Goal: Information Seeking & Learning: Learn about a topic

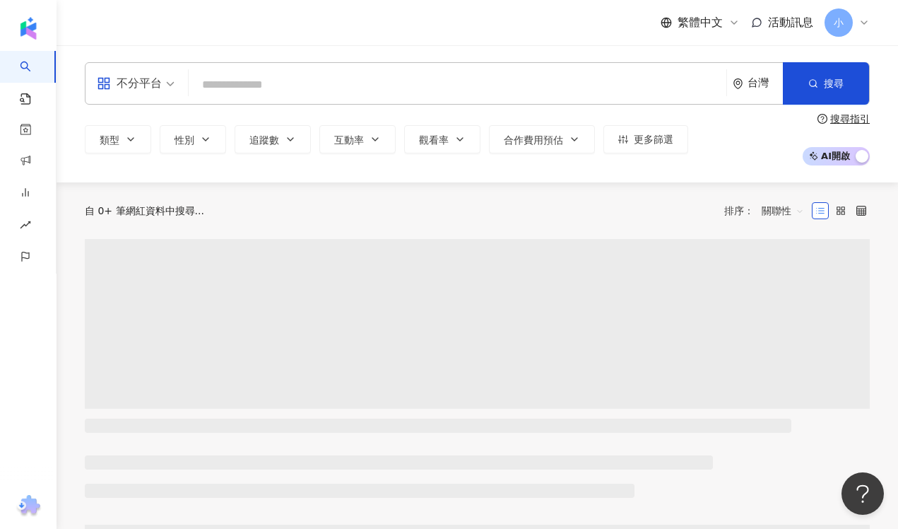
click at [252, 78] on input "search" at bounding box center [457, 84] width 527 height 27
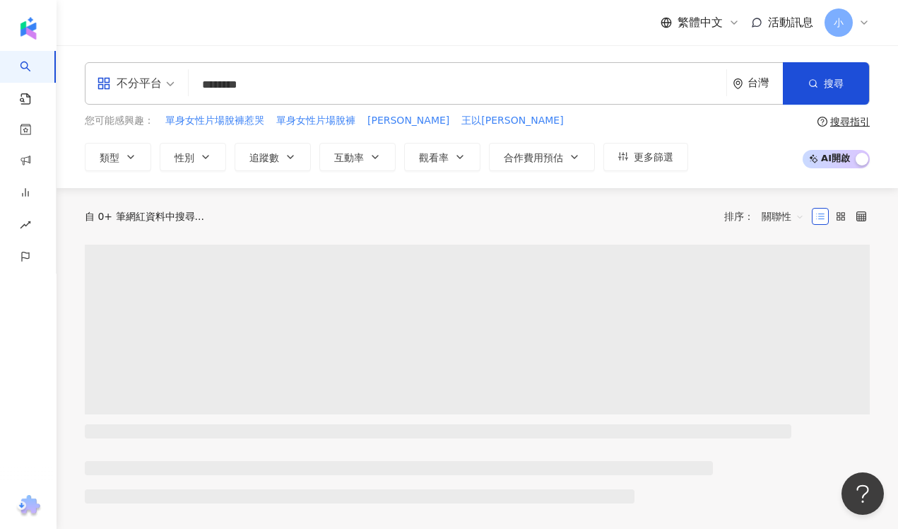
type input "********"
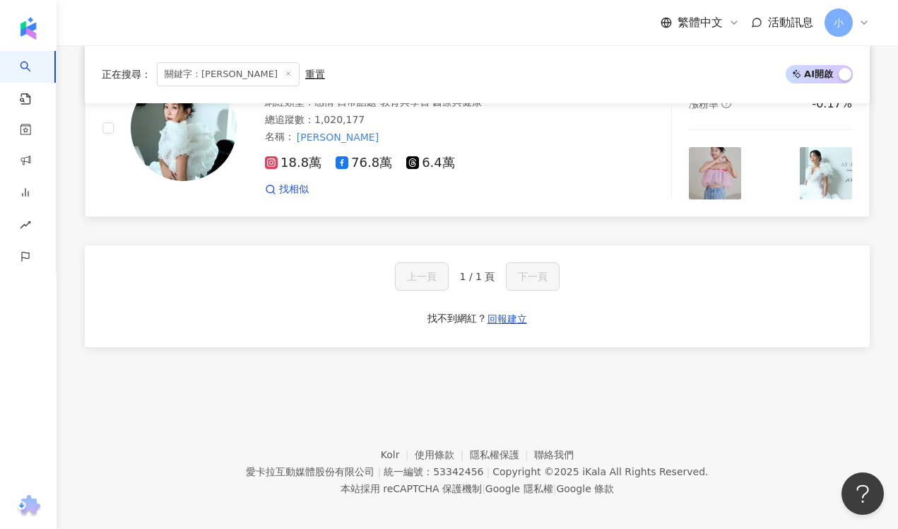
scroll to position [86, 0]
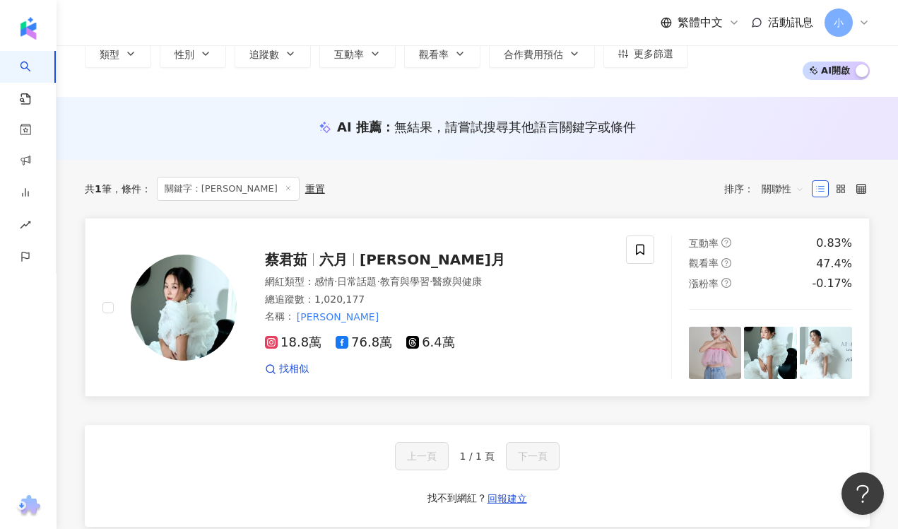
click at [338, 256] on span "六月" at bounding box center [334, 259] width 28 height 17
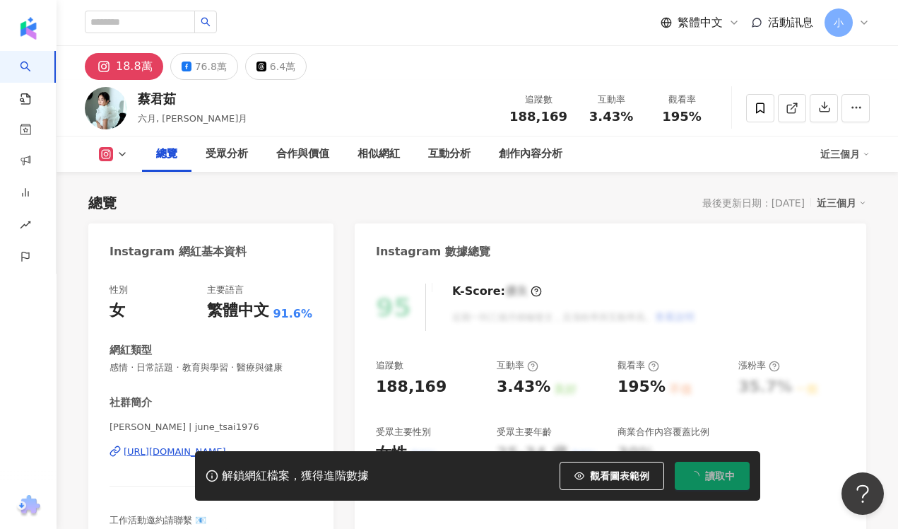
scroll to position [37, 0]
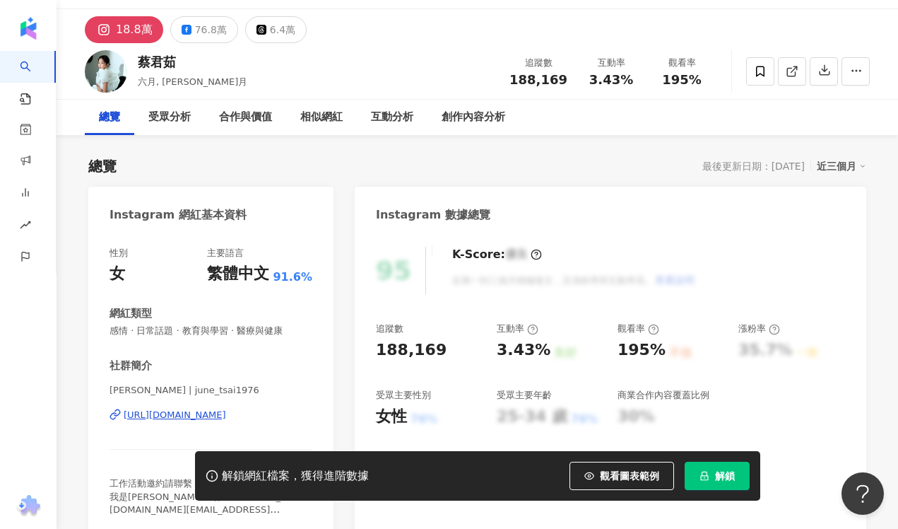
click at [715, 472] on span "解鎖" at bounding box center [725, 475] width 20 height 11
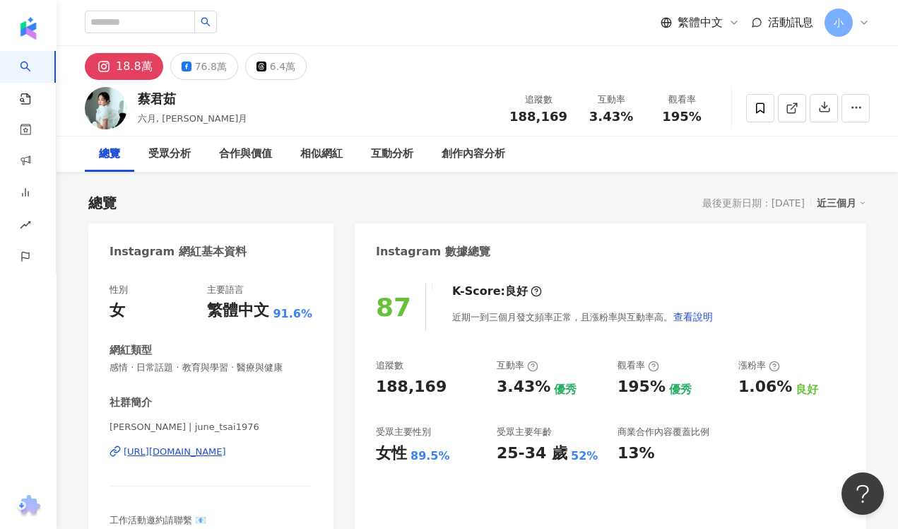
click at [426, 44] on div "繁體中文 活動訊息 小" at bounding box center [477, 22] width 785 height 45
click at [146, 13] on input "search" at bounding box center [140, 22] width 110 height 23
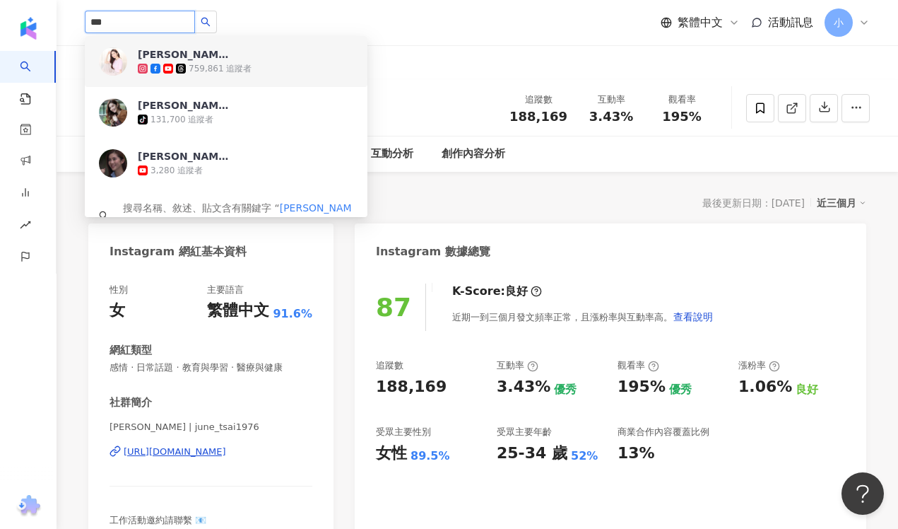
type input "***"
click at [488, 70] on div "18.8萬 76.8萬 6.4萬" at bounding box center [478, 63] width 842 height 34
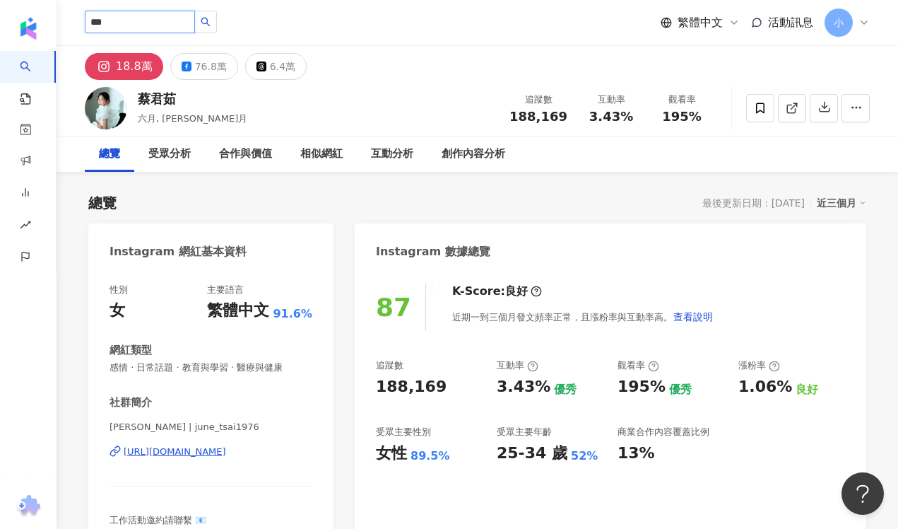
click at [144, 23] on input "***" at bounding box center [140, 22] width 110 height 23
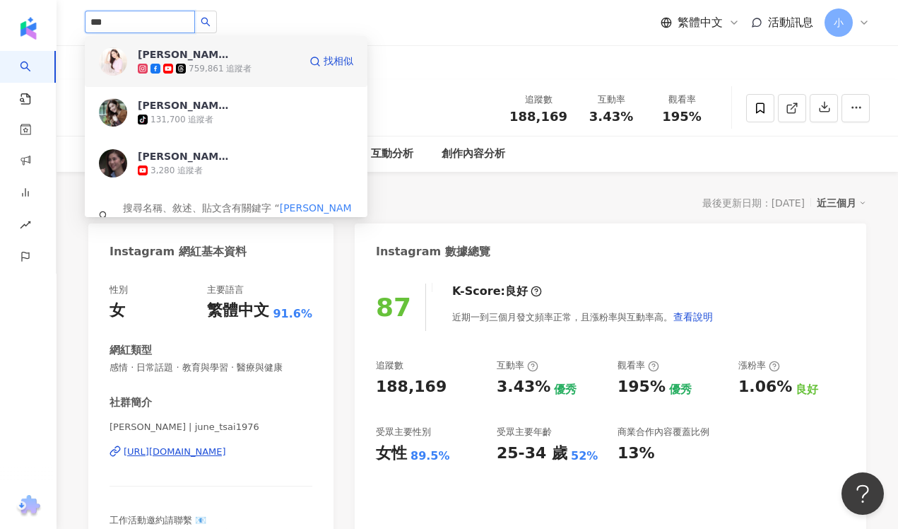
click at [162, 57] on div "王宇婕 Margaret Wang" at bounding box center [184, 54] width 92 height 14
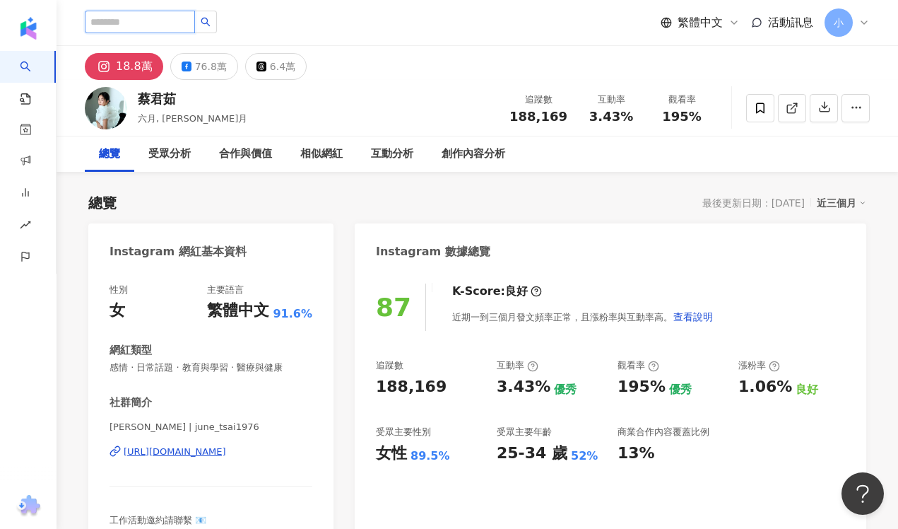
click at [115, 21] on input "search" at bounding box center [140, 22] width 110 height 23
type input "****"
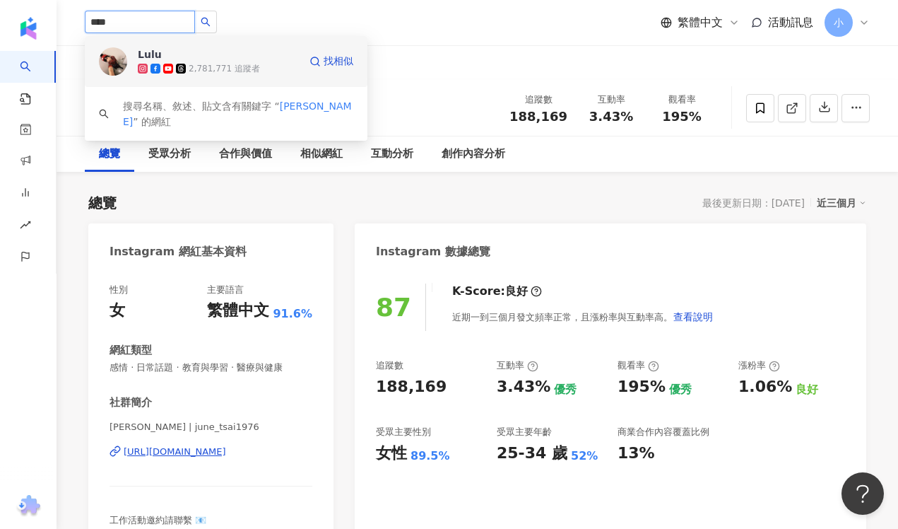
click at [204, 51] on span "Lulu" at bounding box center [184, 54] width 92 height 14
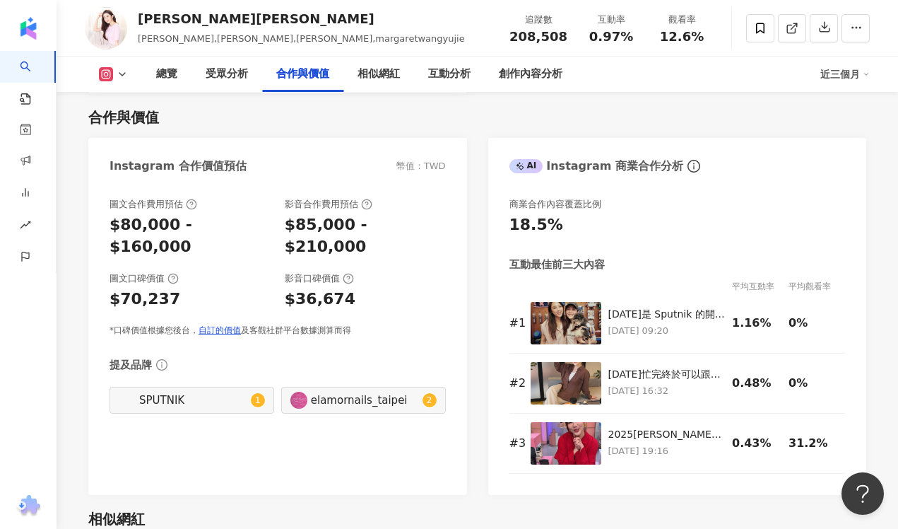
scroll to position [1872, 0]
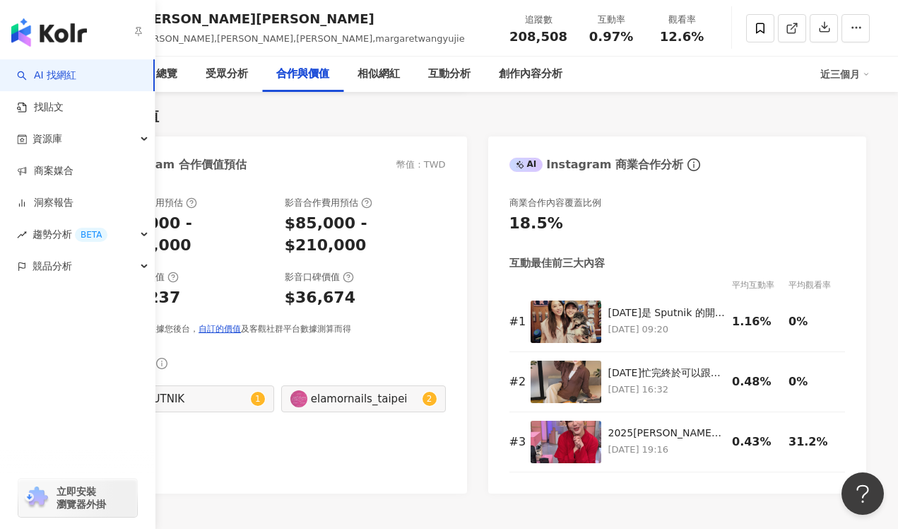
click at [76, 76] on link "AI 找網紅" at bounding box center [46, 76] width 59 height 14
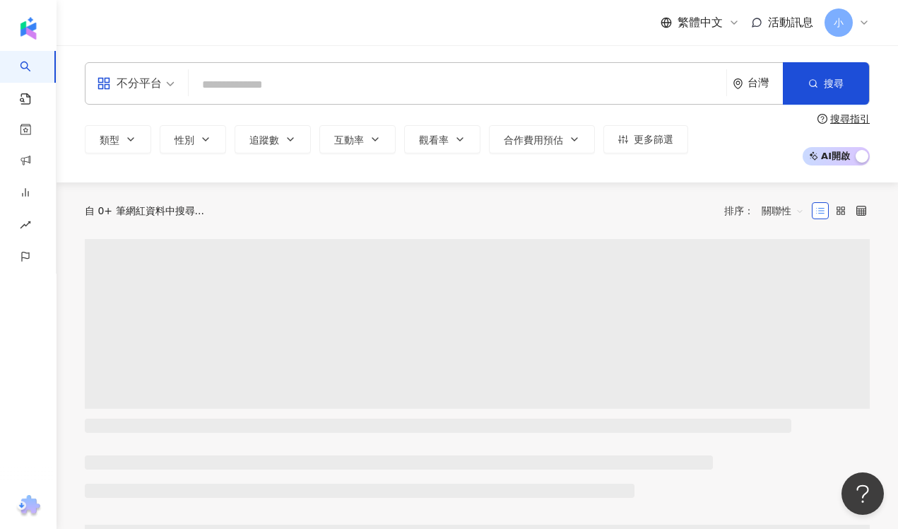
click at [545, 90] on input "search" at bounding box center [457, 84] width 527 height 27
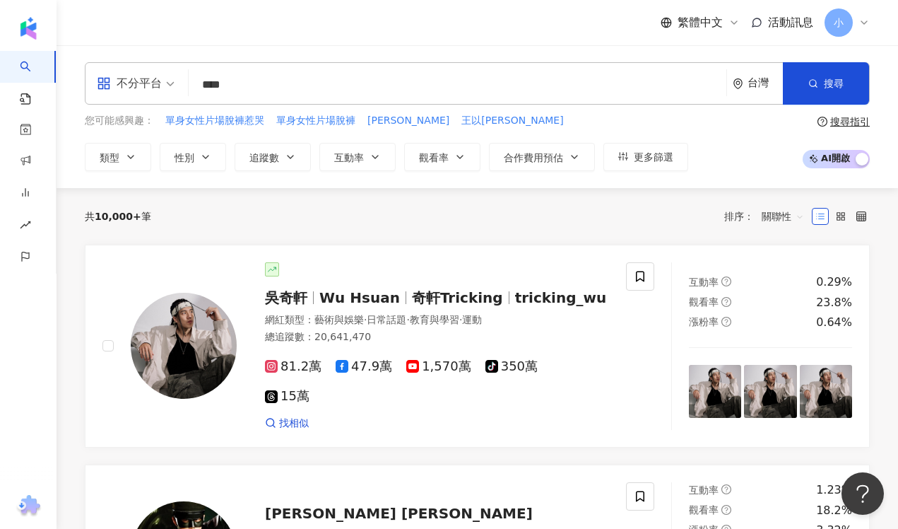
type input "***"
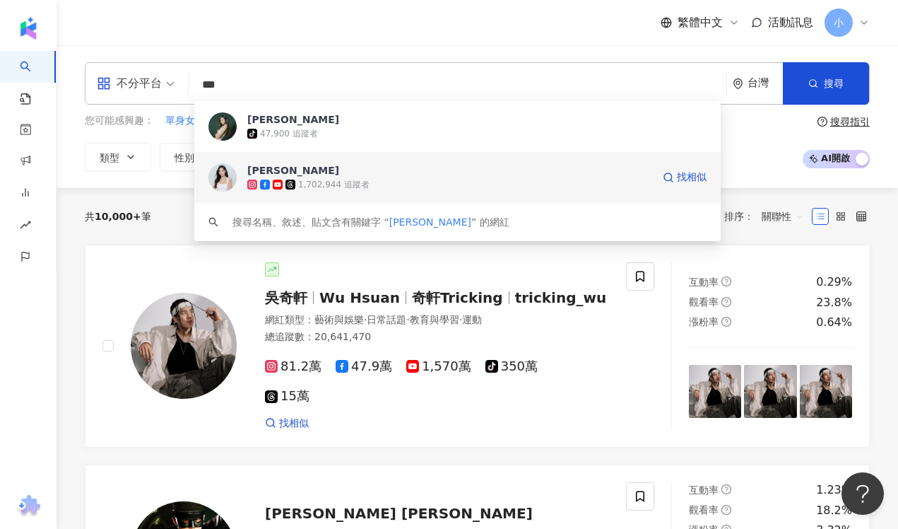
click at [328, 168] on span "康茵茵" at bounding box center [449, 170] width 405 height 14
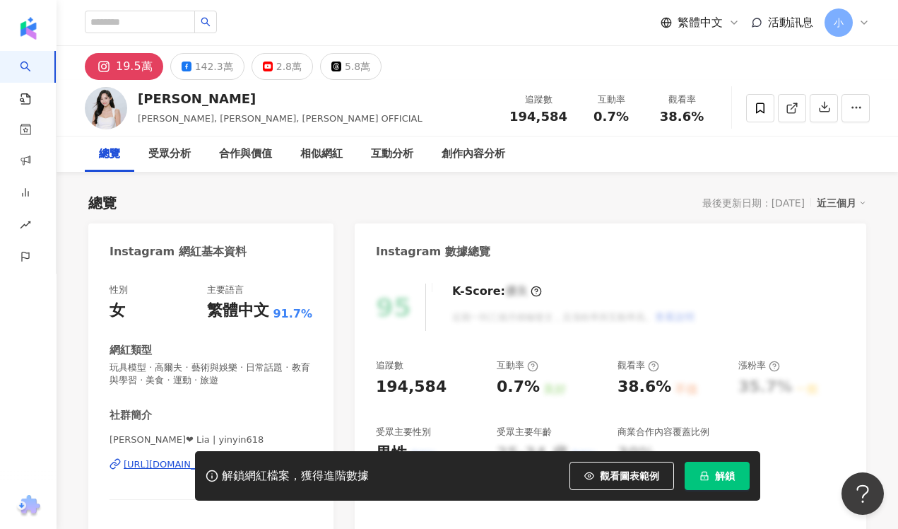
click at [714, 471] on button "解鎖" at bounding box center [717, 476] width 65 height 28
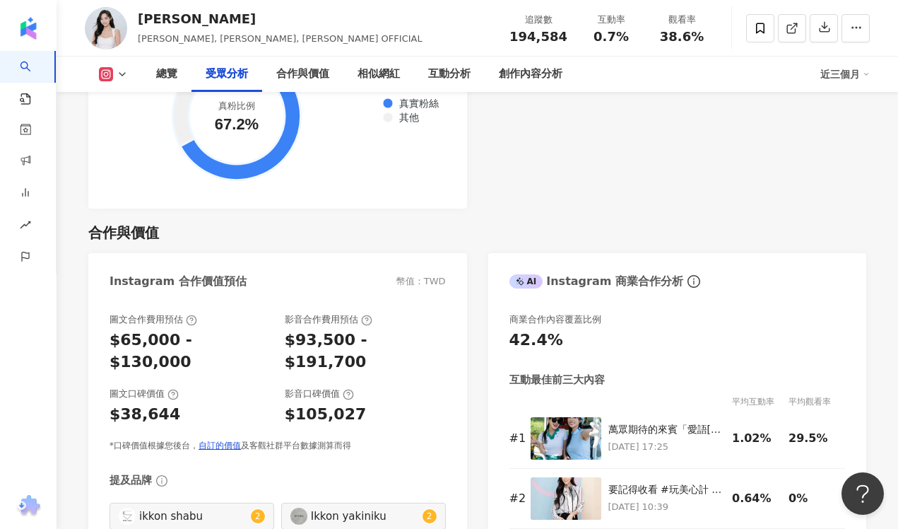
scroll to position [1767, 0]
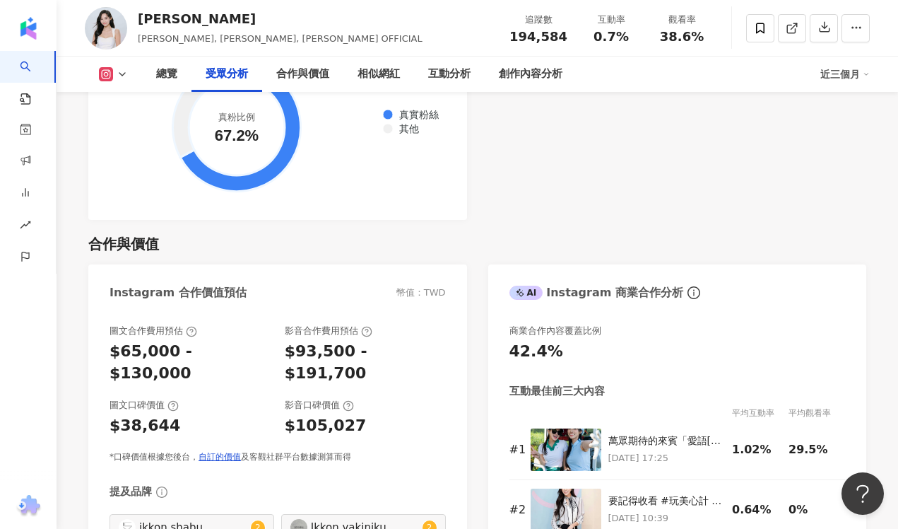
click at [123, 65] on div "總覽 受眾分析 合作與價值 相似網紅 互動分析 創作內容分析 近三個月" at bounding box center [477, 74] width 785 height 35
click at [123, 72] on icon at bounding box center [122, 74] width 11 height 11
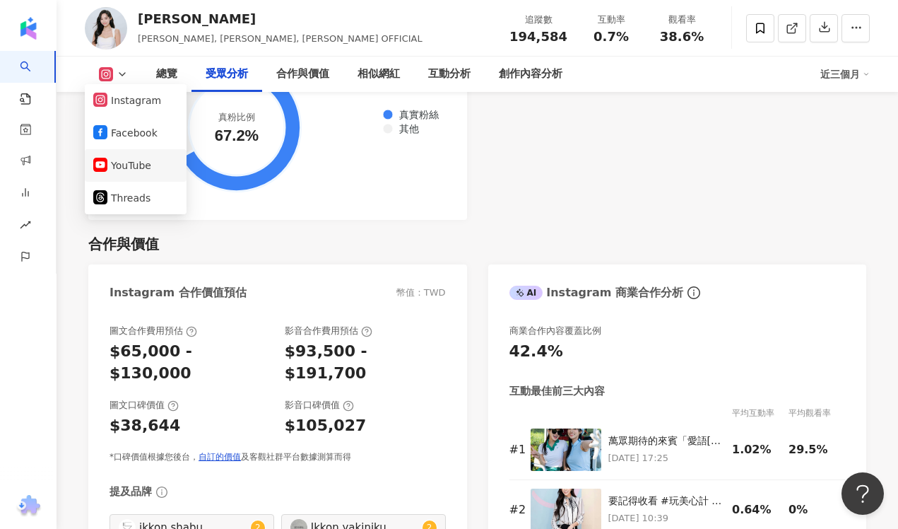
click at [143, 167] on button "YouTube" at bounding box center [135, 166] width 85 height 20
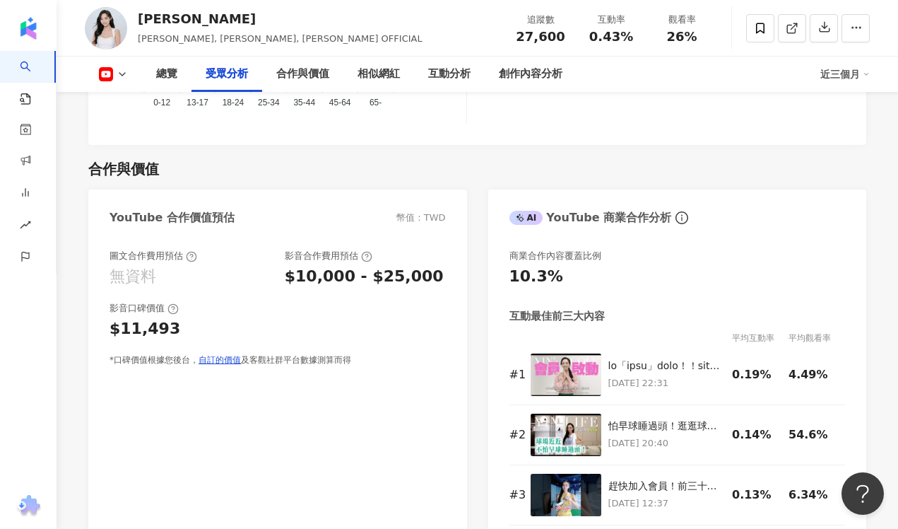
scroll to position [1538, 0]
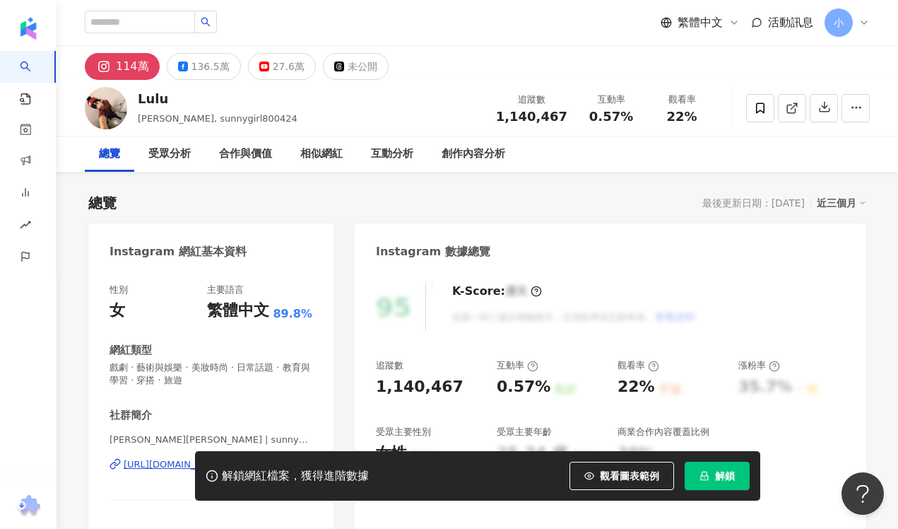
click at [708, 466] on button "解鎖" at bounding box center [717, 476] width 65 height 28
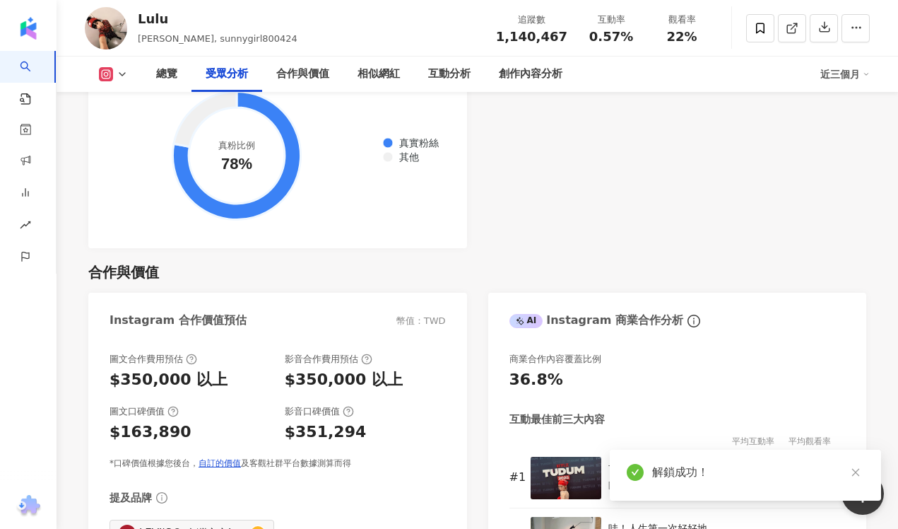
scroll to position [1795, 0]
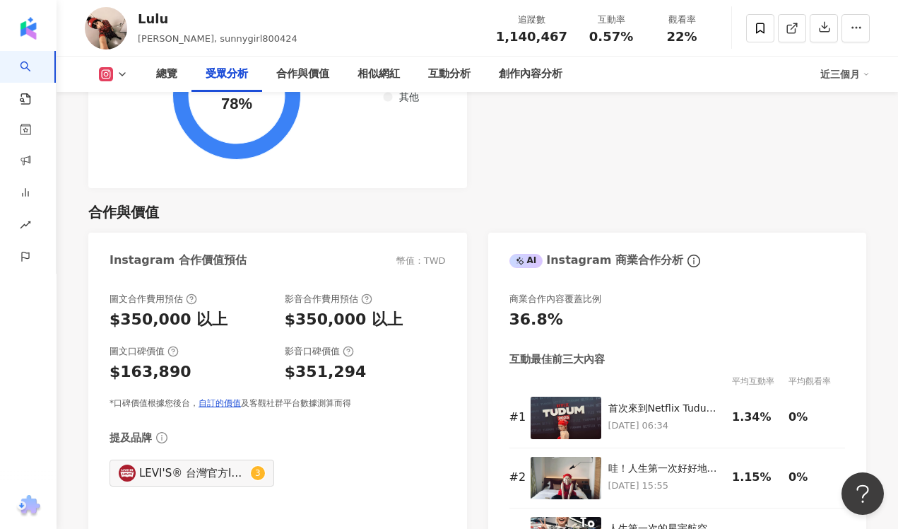
click at [120, 69] on icon at bounding box center [122, 74] width 11 height 11
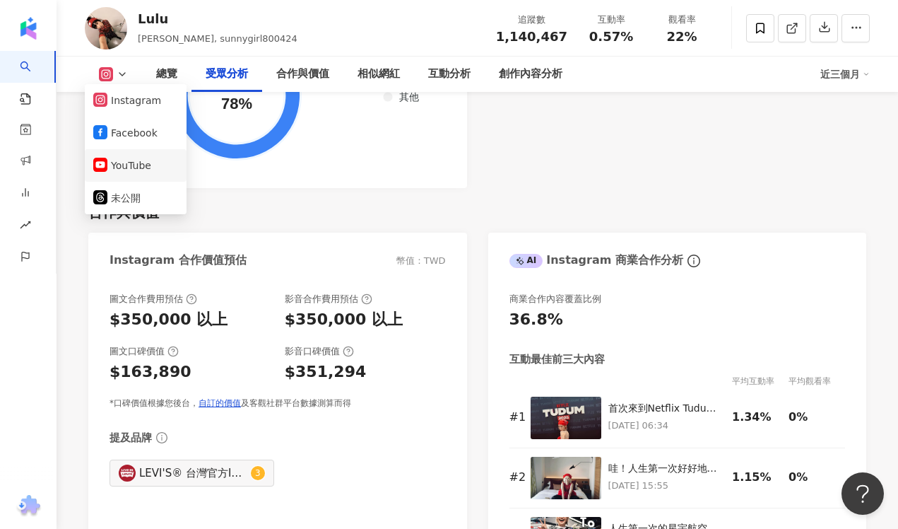
click at [135, 169] on button "YouTube" at bounding box center [135, 166] width 85 height 20
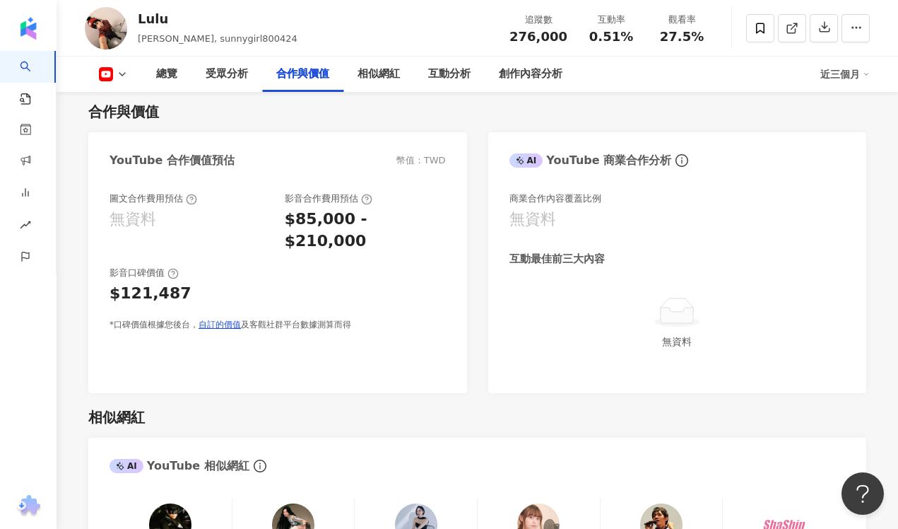
scroll to position [1690, 0]
